Goal: Check status: Check status

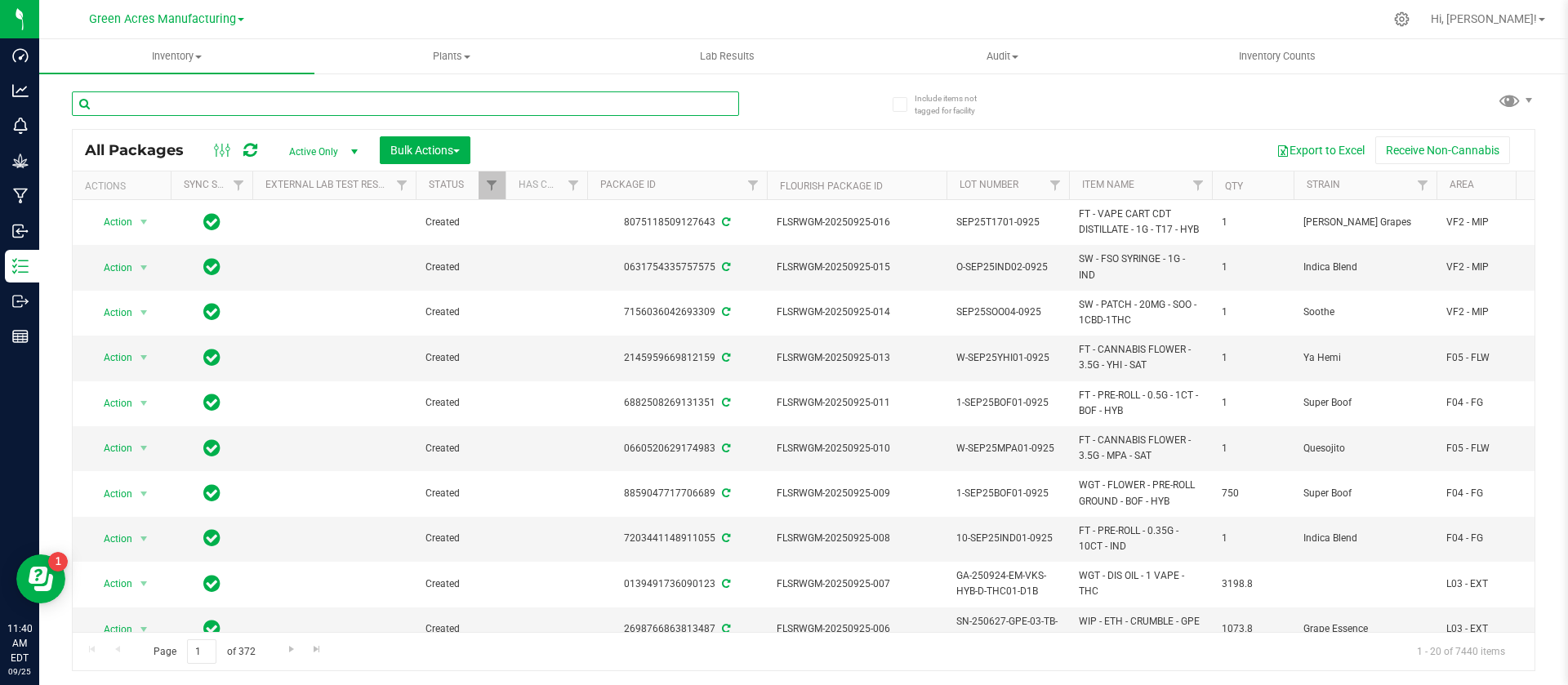
click at [302, 111] on input "text" at bounding box center [405, 104] width 667 height 24
paste input "925-029"
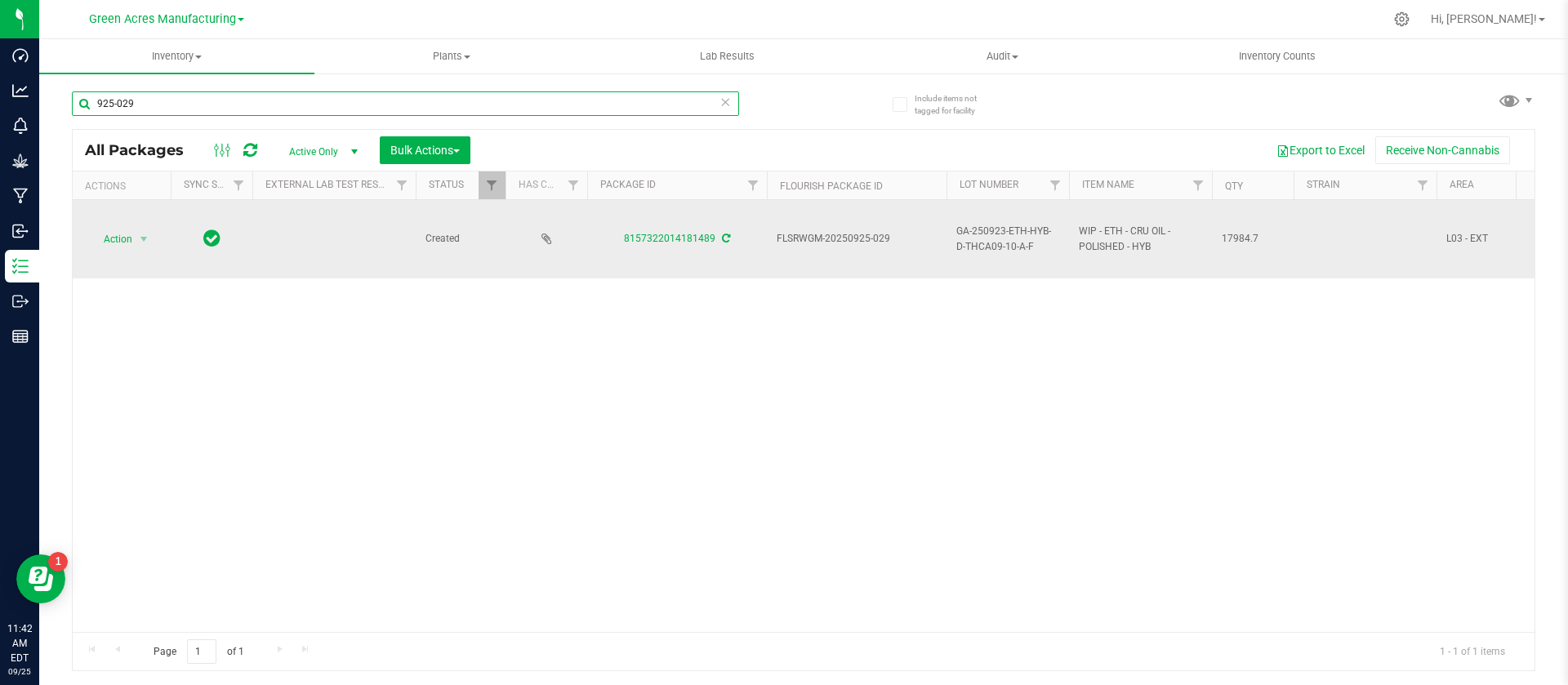
type input "925-029"
click at [979, 235] on span "GA-250923-ETH-HYB-D-THCA09-10-A-F" at bounding box center [1007, 239] width 103 height 31
click at [979, 235] on input "GA-250923-ETH-HYB-D-THCA09-10-A-F" at bounding box center [1004, 238] width 116 height 25
